Goal: Find specific page/section: Find specific page/section

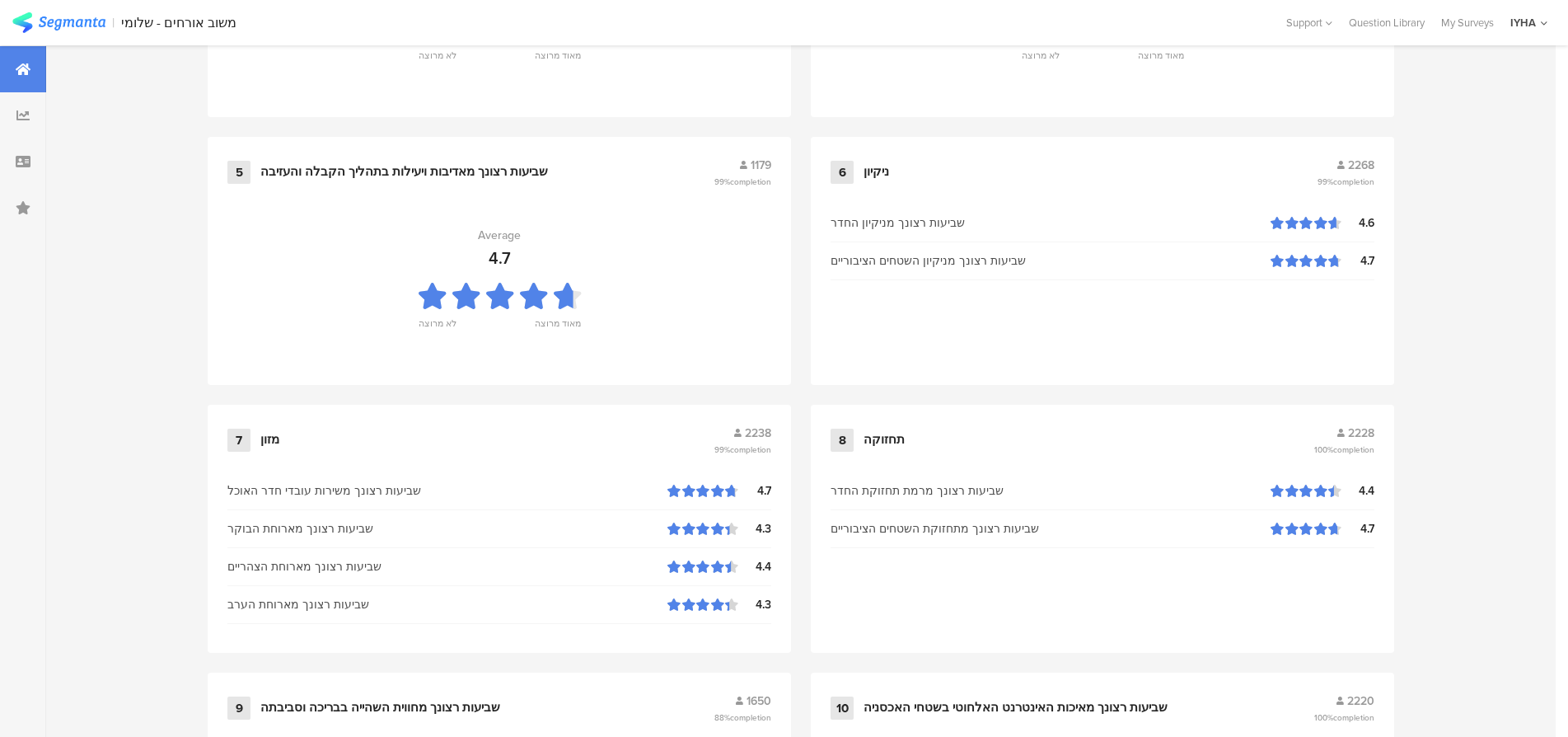
scroll to position [1607, 0]
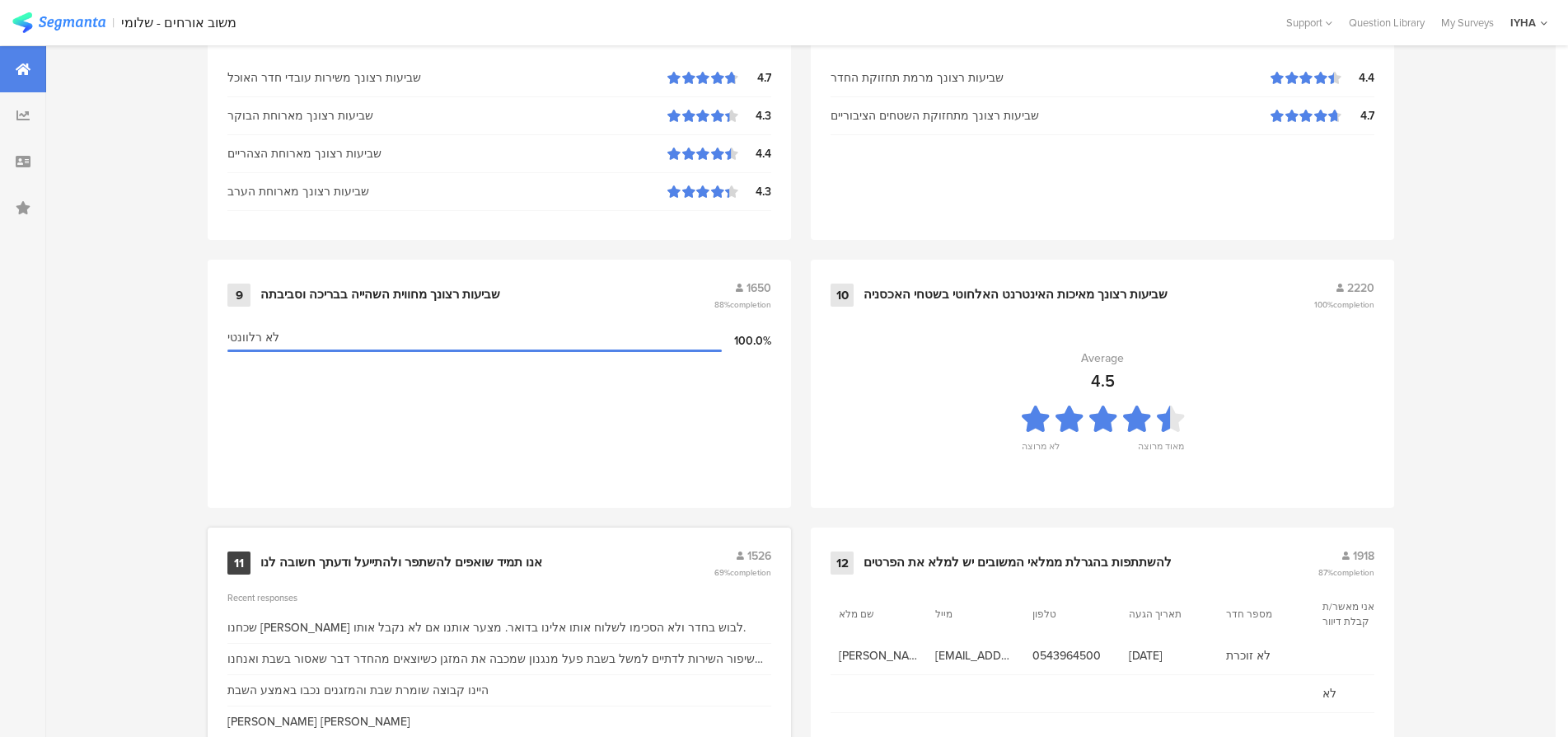
click at [438, 561] on div "אנו תמיד שואפים להשתפר ולהתייעל ודעתך חשובה לנו" at bounding box center [401, 562] width 282 height 16
